Goal: Find specific page/section: Locate a particular part of the current website

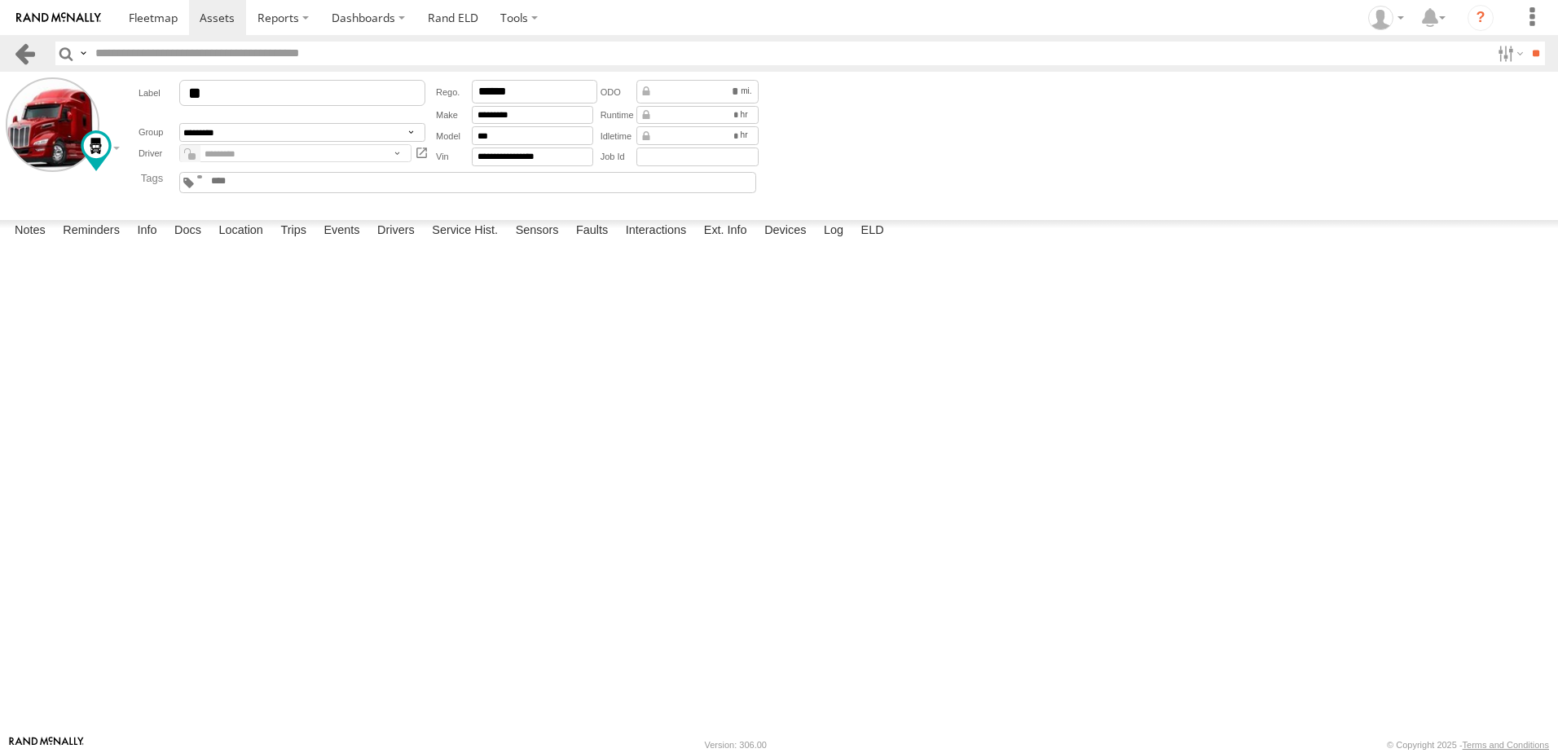
click at [24, 45] on link at bounding box center [25, 54] width 24 height 24
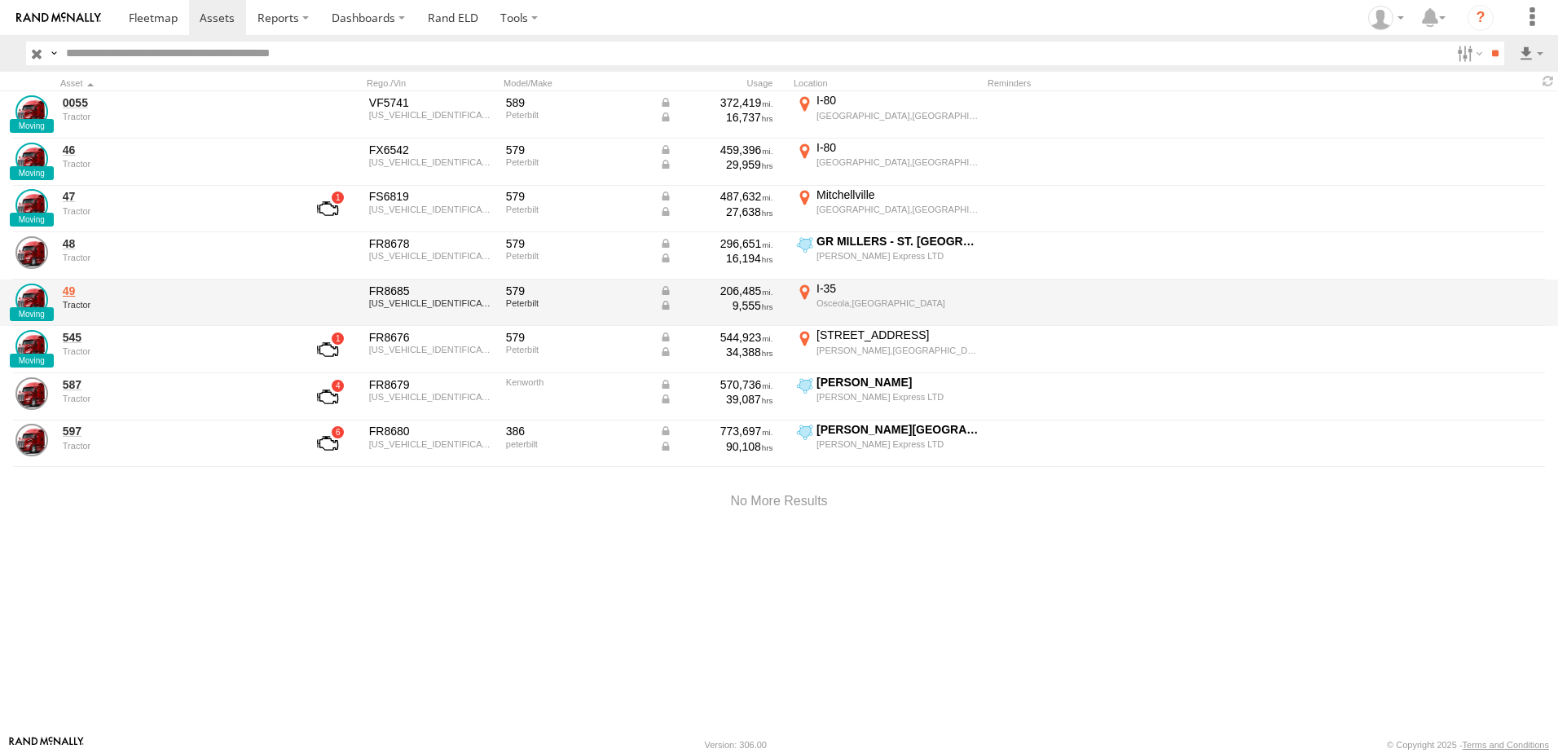
click at [73, 292] on link "49" at bounding box center [174, 291] width 223 height 15
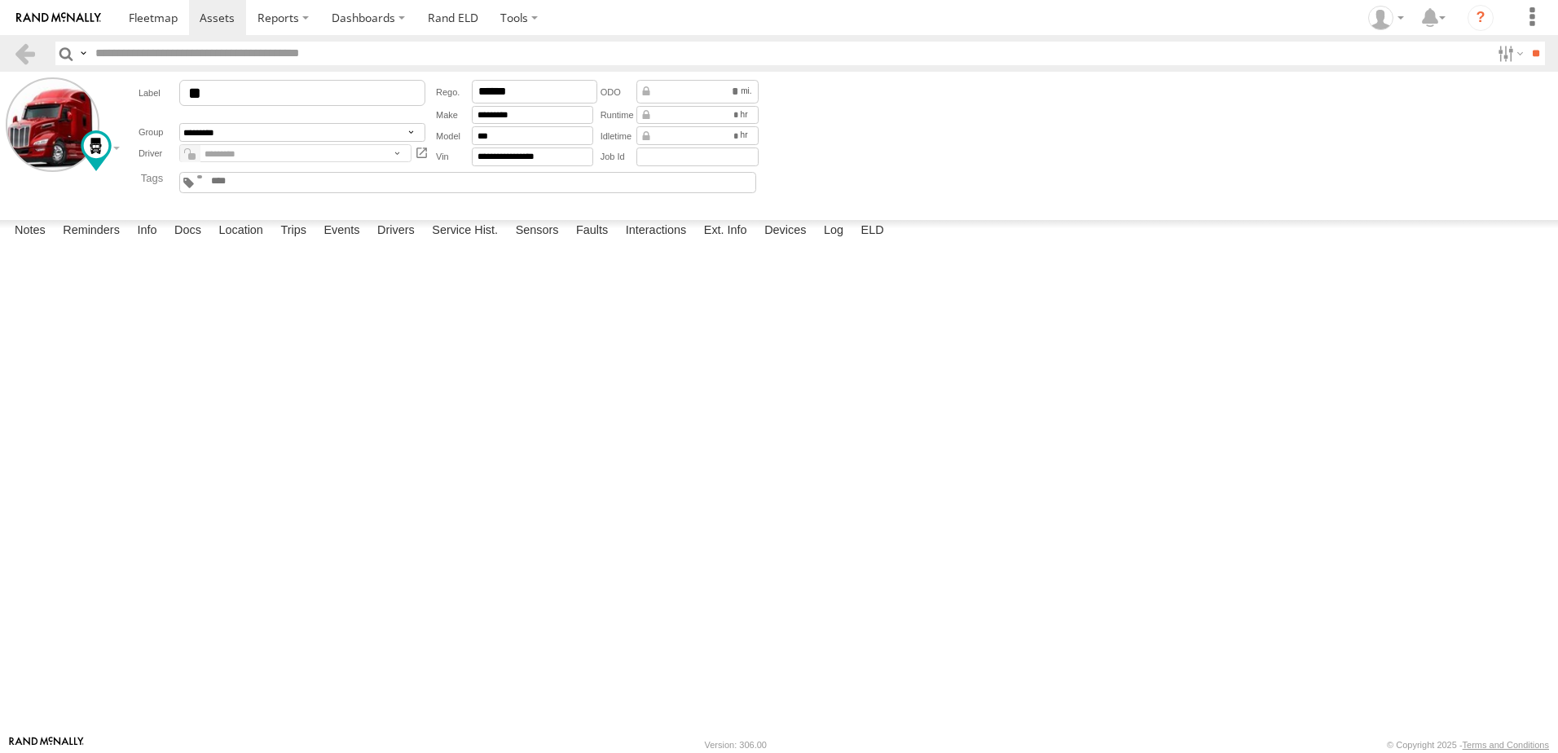
click at [0, 0] on div at bounding box center [0, 0] width 0 height 0
click at [24, 51] on link at bounding box center [25, 54] width 24 height 24
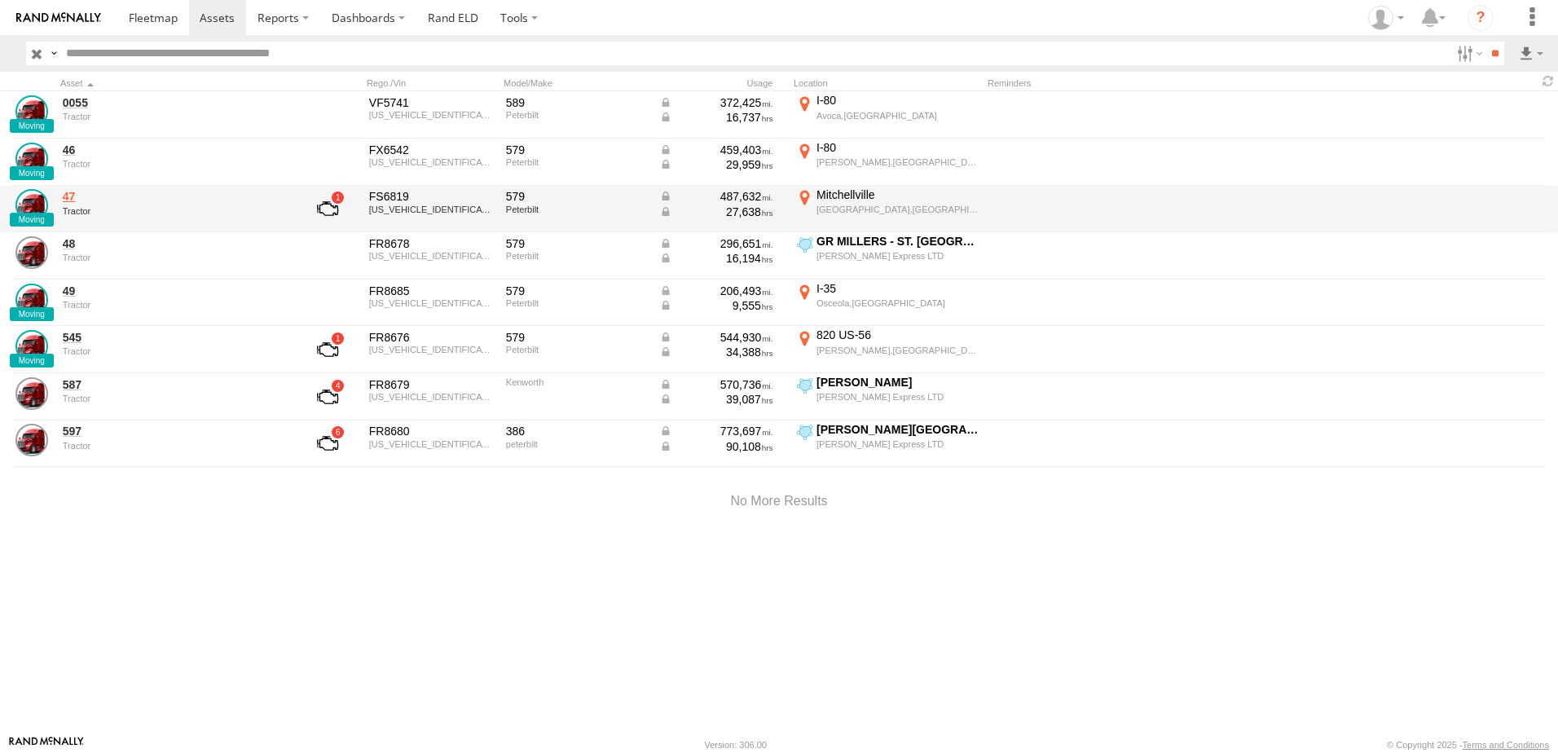
click at [66, 197] on link "47" at bounding box center [174, 196] width 223 height 15
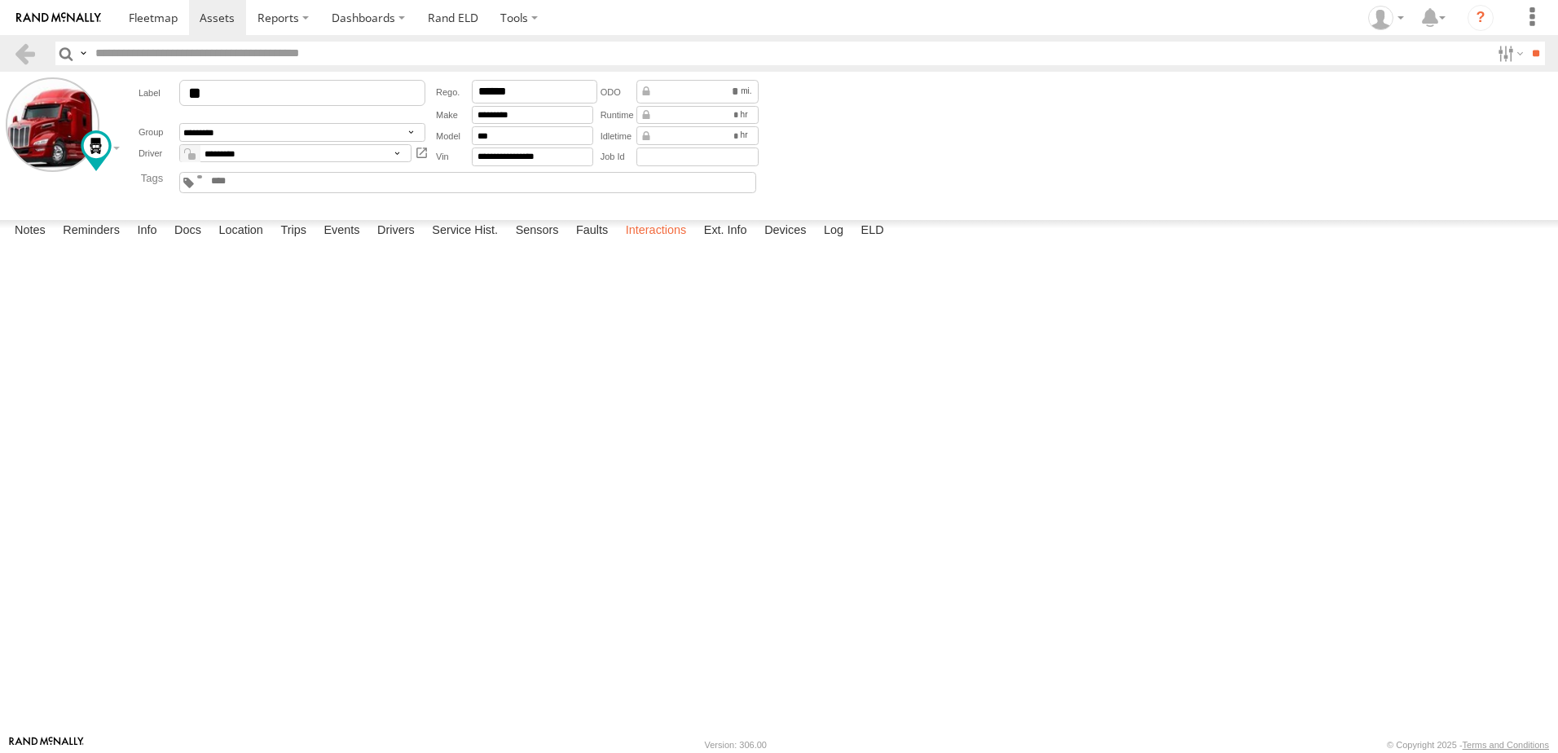
click at [647, 243] on label "Interactions" at bounding box center [656, 231] width 77 height 23
click at [32, 49] on link at bounding box center [25, 54] width 24 height 24
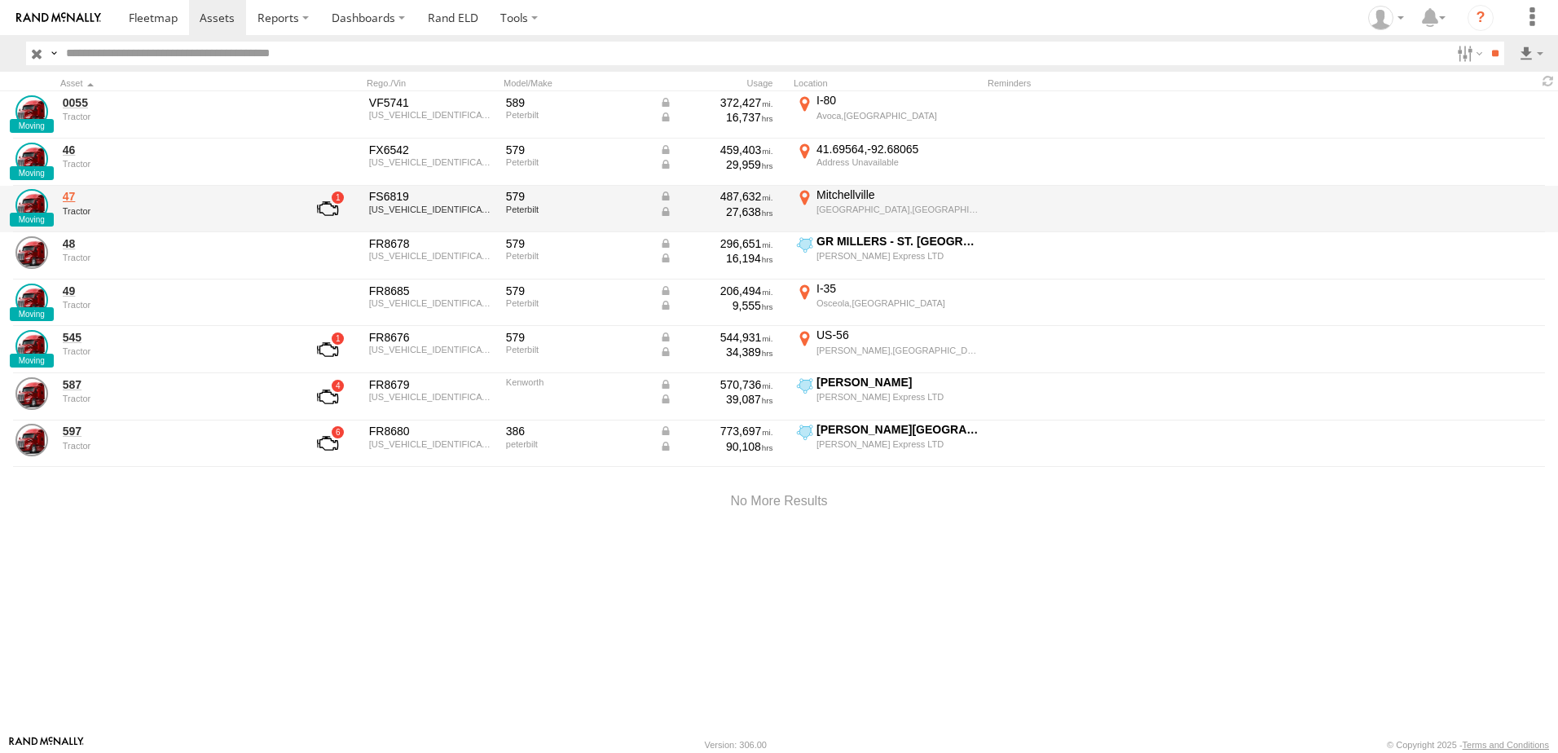
click at [75, 200] on link "47" at bounding box center [174, 196] width 223 height 15
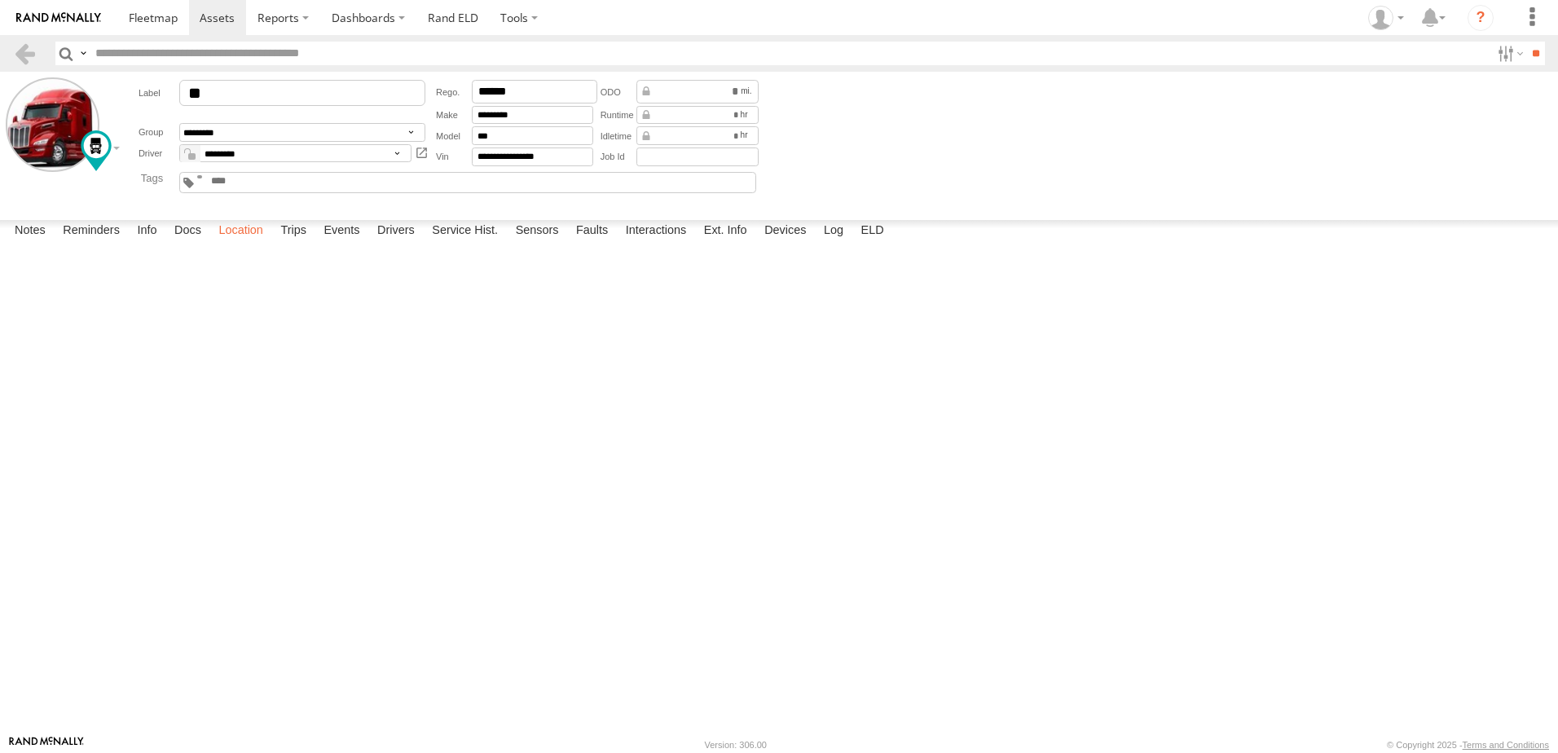
click at [254, 243] on label "Location" at bounding box center [240, 231] width 61 height 23
click at [0, 0] on span at bounding box center [0, 0] width 0 height 0
click at [346, 243] on label "Events" at bounding box center [341, 231] width 52 height 23
